Goal: Navigation & Orientation: Find specific page/section

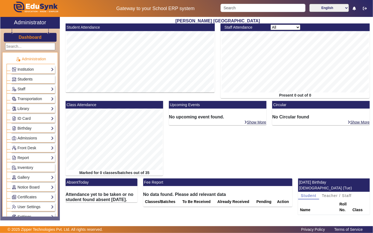
click at [28, 79] on span "Students" at bounding box center [24, 79] width 15 height 4
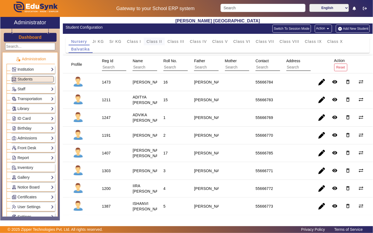
click at [150, 41] on span "Class II" at bounding box center [154, 42] width 16 height 4
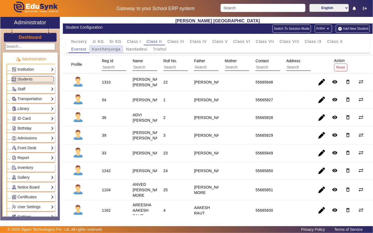
click at [109, 49] on span "Kanchenjunga" at bounding box center [106, 49] width 29 height 4
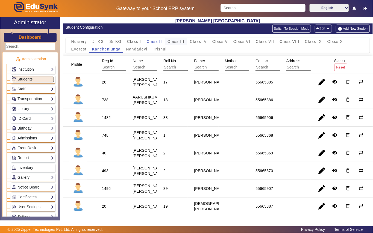
click at [178, 42] on span "Class III" at bounding box center [175, 42] width 17 height 4
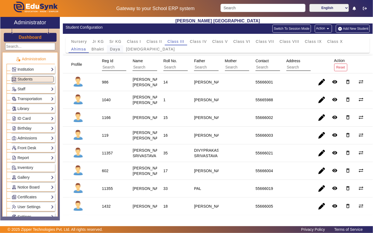
click at [116, 49] on span "Daya" at bounding box center [115, 49] width 10 height 4
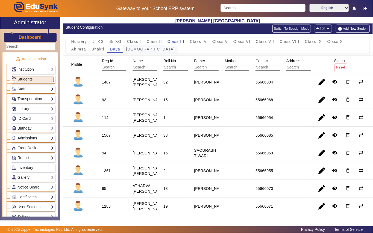
click at [135, 50] on span "[DEMOGRAPHIC_DATA]" at bounding box center [150, 49] width 49 height 4
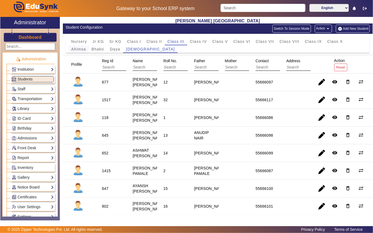
click at [86, 49] on div "Ahimsa" at bounding box center [78, 49] width 20 height 8
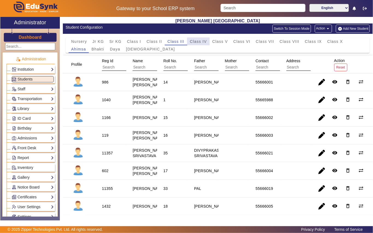
click at [200, 42] on span "Class IV" at bounding box center [198, 42] width 17 height 4
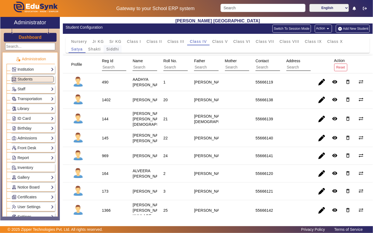
click at [112, 50] on span "Siddhi" at bounding box center [112, 49] width 13 height 4
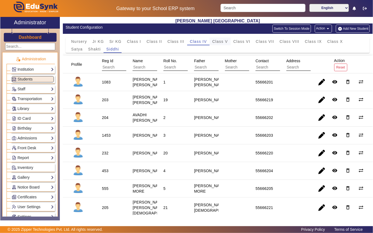
click at [222, 42] on span "Class V" at bounding box center [220, 42] width 16 height 4
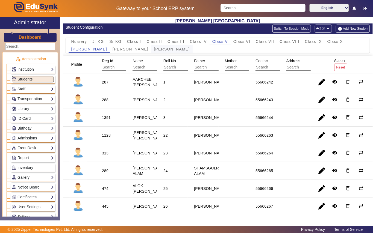
click at [154, 47] on span "[PERSON_NAME]" at bounding box center [172, 49] width 36 height 4
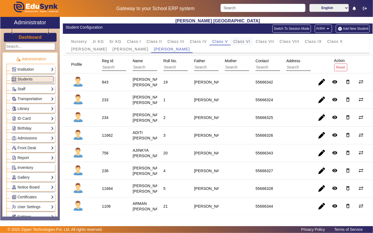
click at [243, 42] on span "Class VI" at bounding box center [241, 42] width 17 height 4
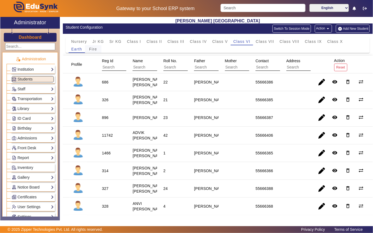
click at [95, 49] on span "Fire" at bounding box center [93, 49] width 8 height 4
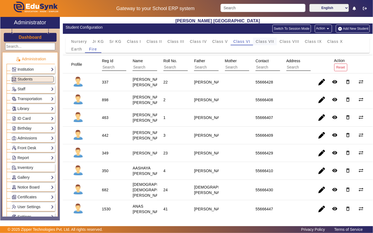
click at [264, 41] on span "Class VII" at bounding box center [264, 42] width 18 height 4
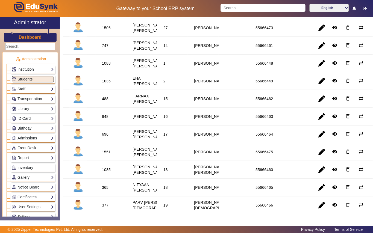
scroll to position [145, 0]
